Goal: Task Accomplishment & Management: Use online tool/utility

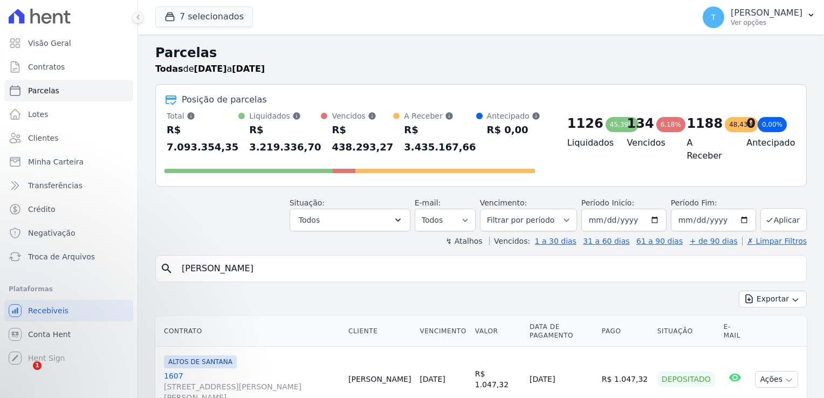
select select
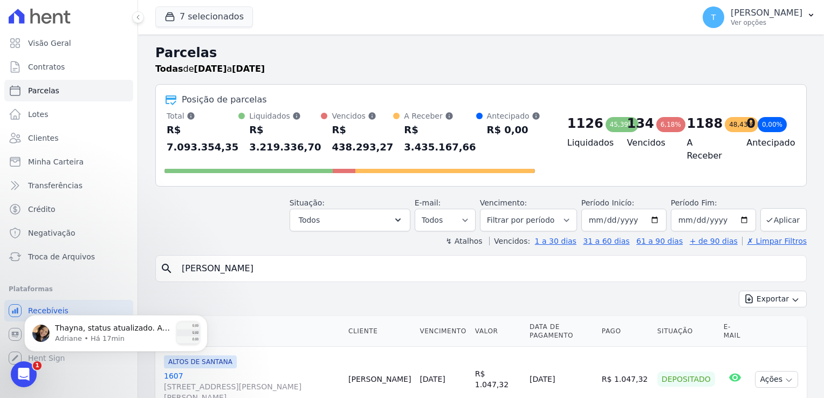
scroll to position [1741, 0]
click at [88, 330] on p "Thayna, status atualizado. A parcela no status "pago" será transferida na próxi…" at bounding box center [113, 328] width 116 height 11
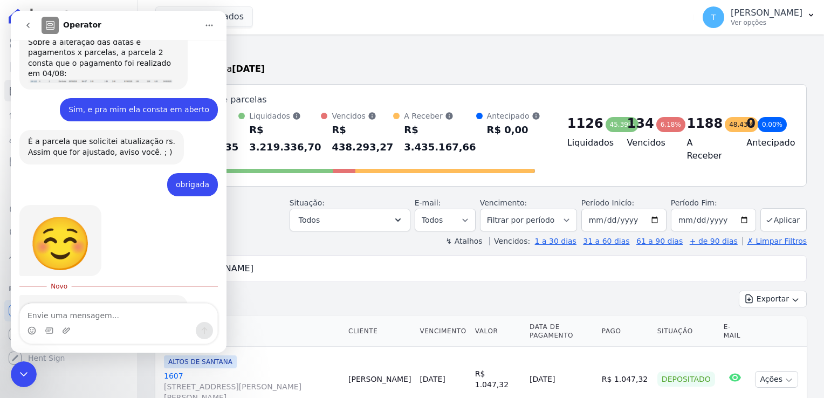
scroll to position [1741, 0]
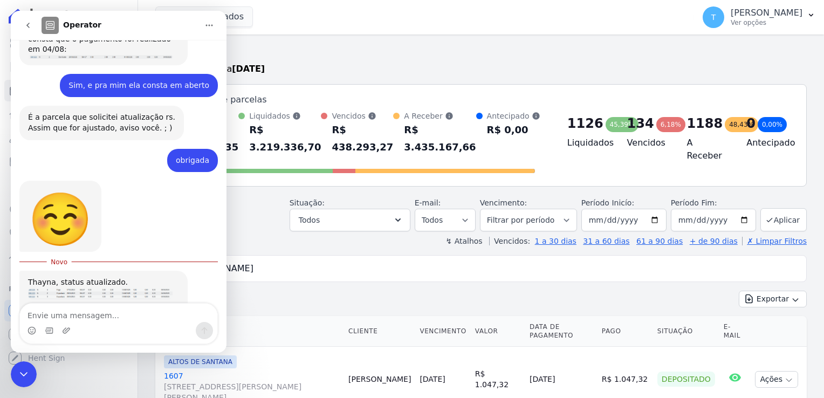
click at [117, 277] on div "Thayna, status atualizado." at bounding box center [103, 282] width 151 height 11
click at [105, 305] on div "A parcela no status "pago" será transferida na próxima operação automatica." at bounding box center [103, 321] width 151 height 32
click at [101, 305] on div "A parcela no status "pago" será transferida na próxima operação automatica." at bounding box center [103, 321] width 151 height 32
click at [262, 32] on div "7 selecionados Graal Engenharia [GEOGRAPHIC_DATA] Arcos Itaquera ARTE [GEOGRAPH…" at bounding box center [422, 17] width 534 height 36
click at [22, 371] on icon "Encerramento do Messenger da Intercom" at bounding box center [23, 374] width 13 height 13
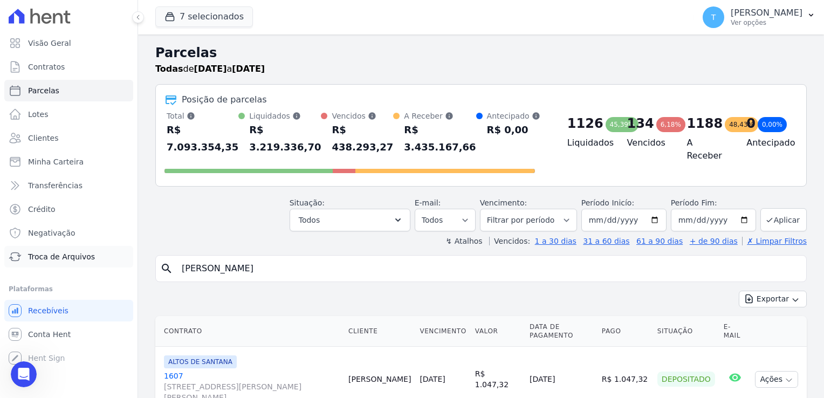
click at [58, 261] on span "Troca de Arquivos" at bounding box center [61, 256] width 67 height 11
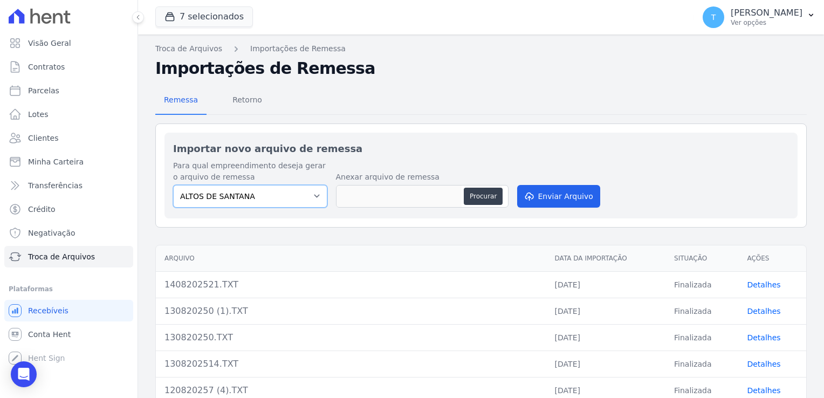
click at [309, 198] on select "ALTOS DE SANTANA Arcos Itaquera ARTE VILA MATILDE BOSQUE CLUB Inspire LINK [GEO…" at bounding box center [250, 196] width 154 height 23
select select "f2036c47-f869-4cf7-aa49-d68e524f2024"
click at [173, 185] on select "ALTOS DE SANTANA Arcos Itaquera ARTE VILA MATILDE BOSQUE CLUB Inspire LINK [GEO…" at bounding box center [250, 196] width 154 height 23
click at [478, 194] on button "Procurar" at bounding box center [483, 196] width 39 height 17
type input "140820250.TXT"
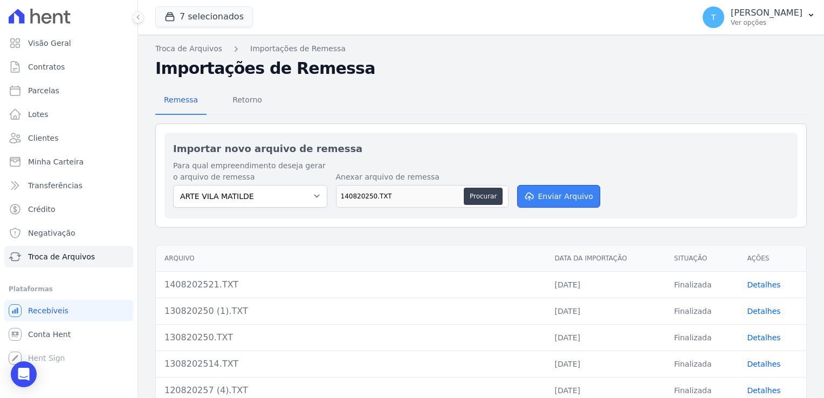
click at [541, 198] on button "Enviar Arquivo" at bounding box center [558, 196] width 83 height 23
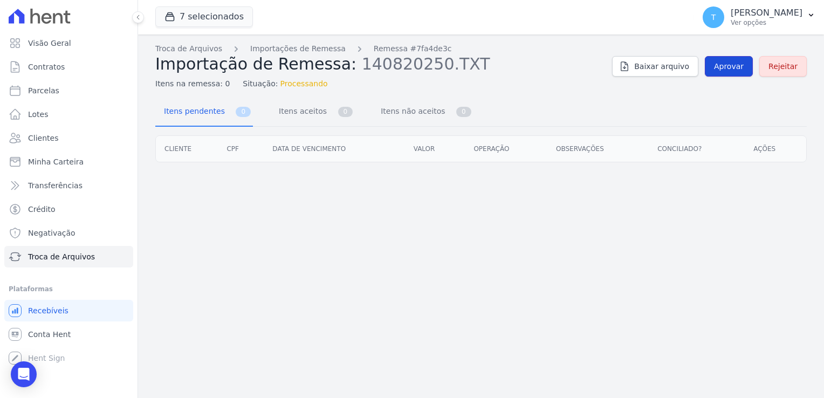
click at [735, 64] on span "Aprovar" at bounding box center [729, 66] width 30 height 11
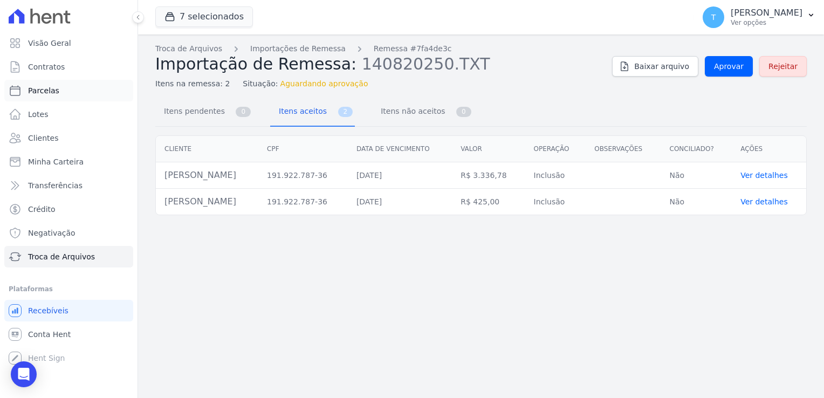
click at [57, 85] on link "Parcelas" at bounding box center [68, 91] width 129 height 22
select select
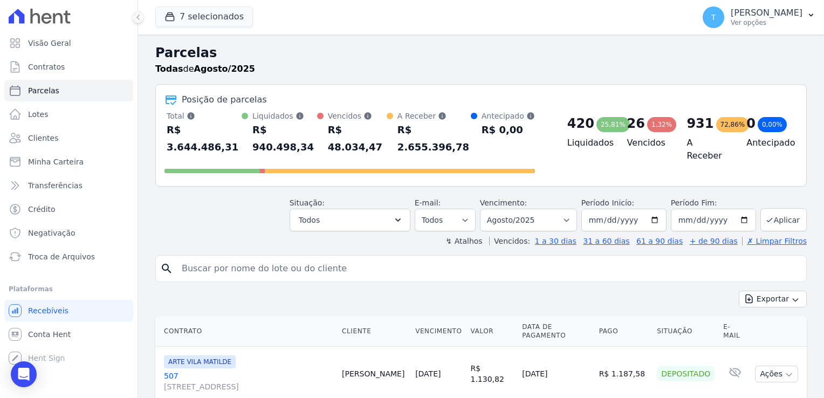
click at [202, 258] on input "search" at bounding box center [488, 269] width 626 height 22
paste input "Cauê Alcantara"
type input "Cauê Alcantara"
select select
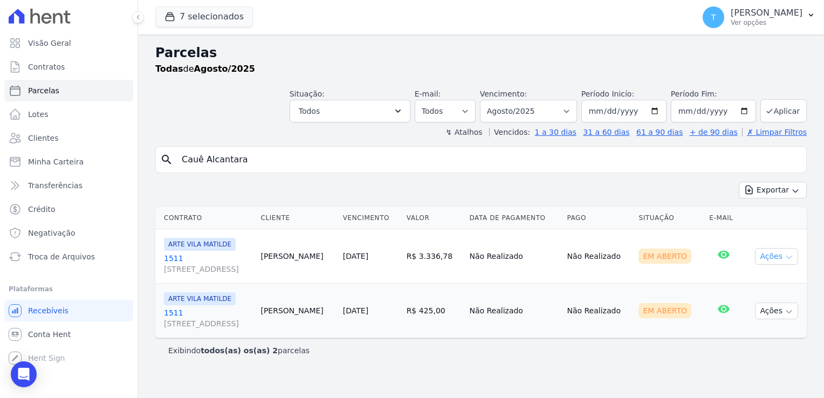
click at [788, 255] on icon "button" at bounding box center [788, 257] width 9 height 9
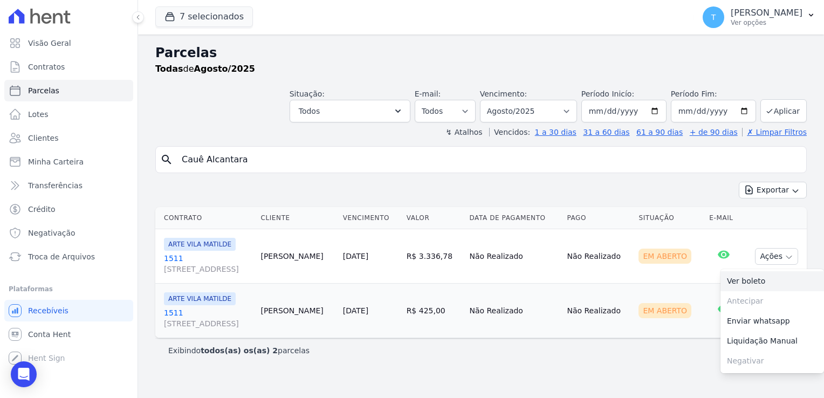
click at [771, 275] on link "Ver boleto" at bounding box center [771, 281] width 103 height 20
click at [701, 294] on td "Em Aberto" at bounding box center [669, 310] width 71 height 54
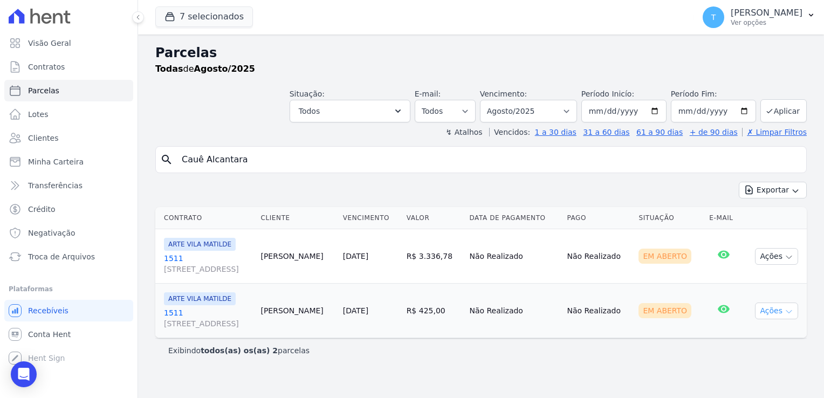
click at [787, 309] on icon "button" at bounding box center [788, 311] width 9 height 9
click at [745, 336] on link "Ver boleto" at bounding box center [771, 336] width 103 height 20
click at [741, 337] on link "Ver boleto" at bounding box center [771, 336] width 103 height 20
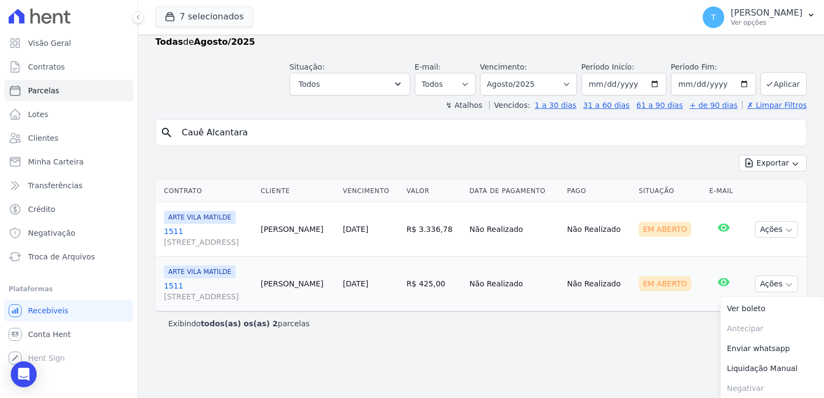
scroll to position [28, 0]
click at [738, 310] on link "Ver boleto" at bounding box center [771, 308] width 103 height 20
